Goal: Task Accomplishment & Management: Manage account settings

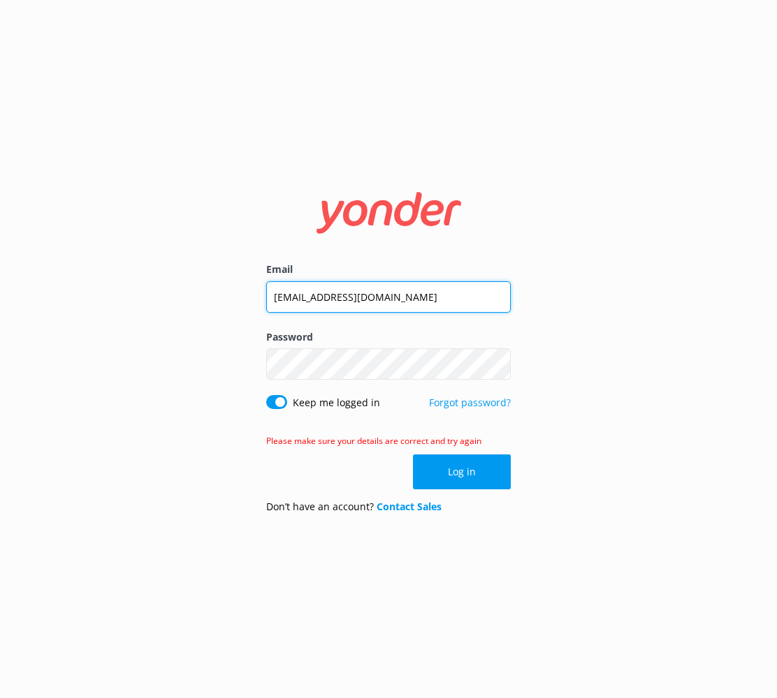
drag, startPoint x: 317, startPoint y: 298, endPoint x: 353, endPoint y: 281, distance: 39.7
click at [317, 297] on input "[EMAIL_ADDRESS][DOMAIN_NAME]" at bounding box center [388, 296] width 244 height 31
type input "[EMAIL_ADDRESS][DOMAIN_NAME]"
click button "Log in" at bounding box center [462, 472] width 98 height 35
